Goal: Navigation & Orientation: Go to known website

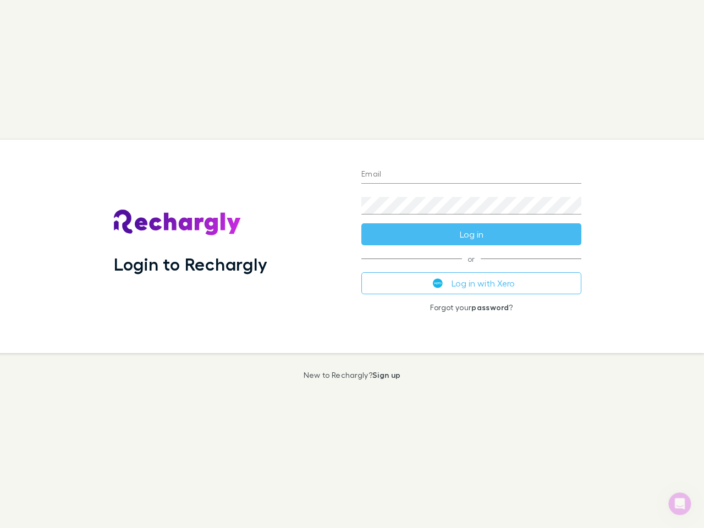
click at [352, 264] on div "Login to Rechargly" at bounding box center [229, 246] width 248 height 213
click at [472, 175] on input "Email" at bounding box center [472, 175] width 220 height 18
click at [472, 234] on button "Log in" at bounding box center [472, 234] width 220 height 22
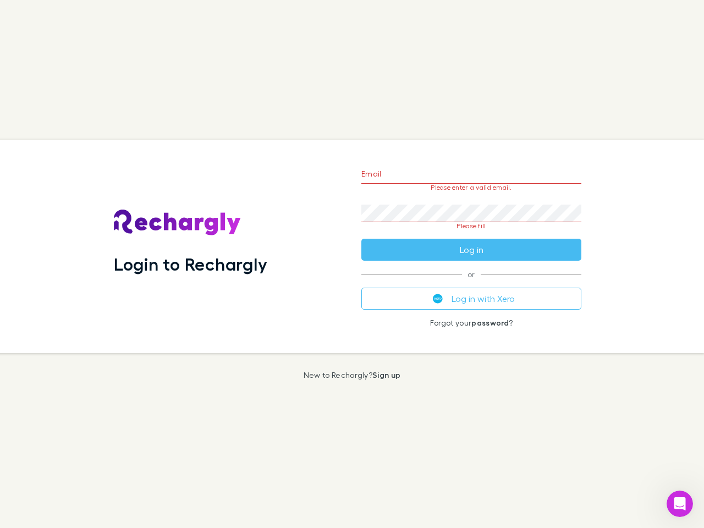
click at [472, 283] on div "Email Please enter a valid email. Password Please fill Log in or Log in with Xe…" at bounding box center [472, 246] width 238 height 213
click at [680, 504] on icon "Open Intercom Messenger" at bounding box center [680, 504] width 18 height 18
